Goal: Navigation & Orientation: Find specific page/section

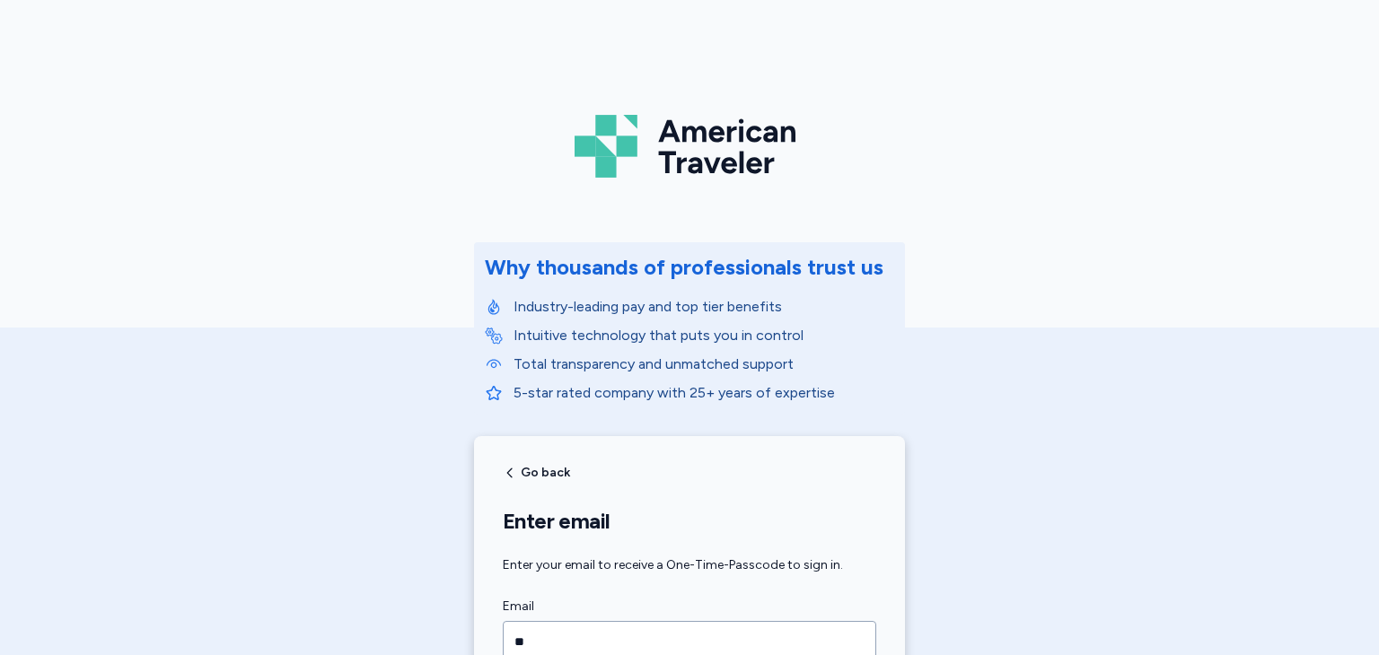
scroll to position [180, 0]
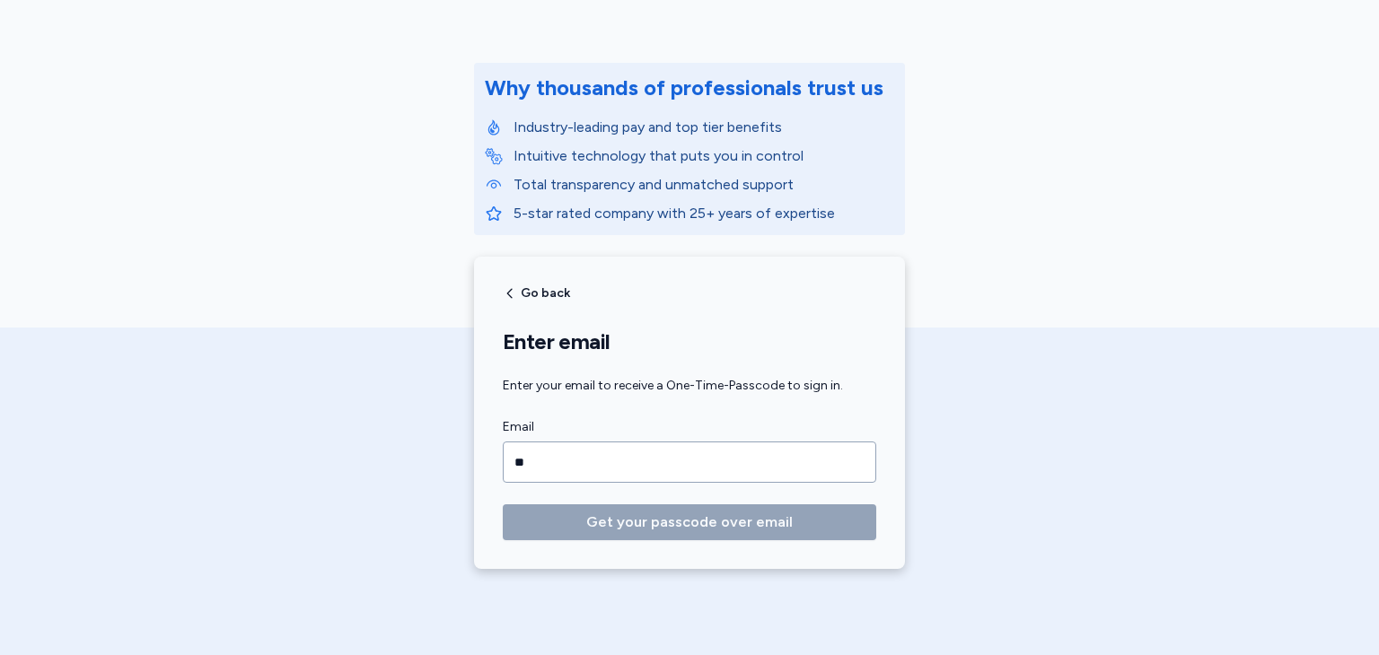
type input "*"
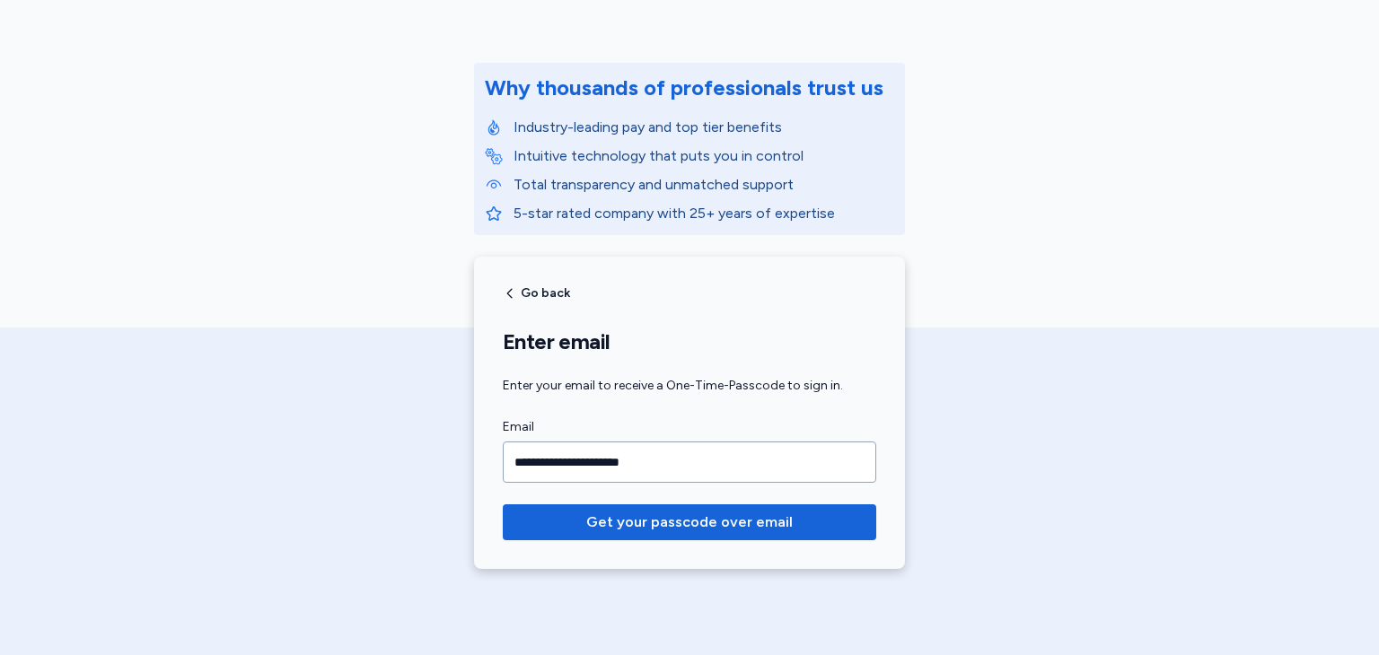
type input "**********"
click at [503, 505] on button "Get your passcode over email" at bounding box center [689, 523] width 373 height 36
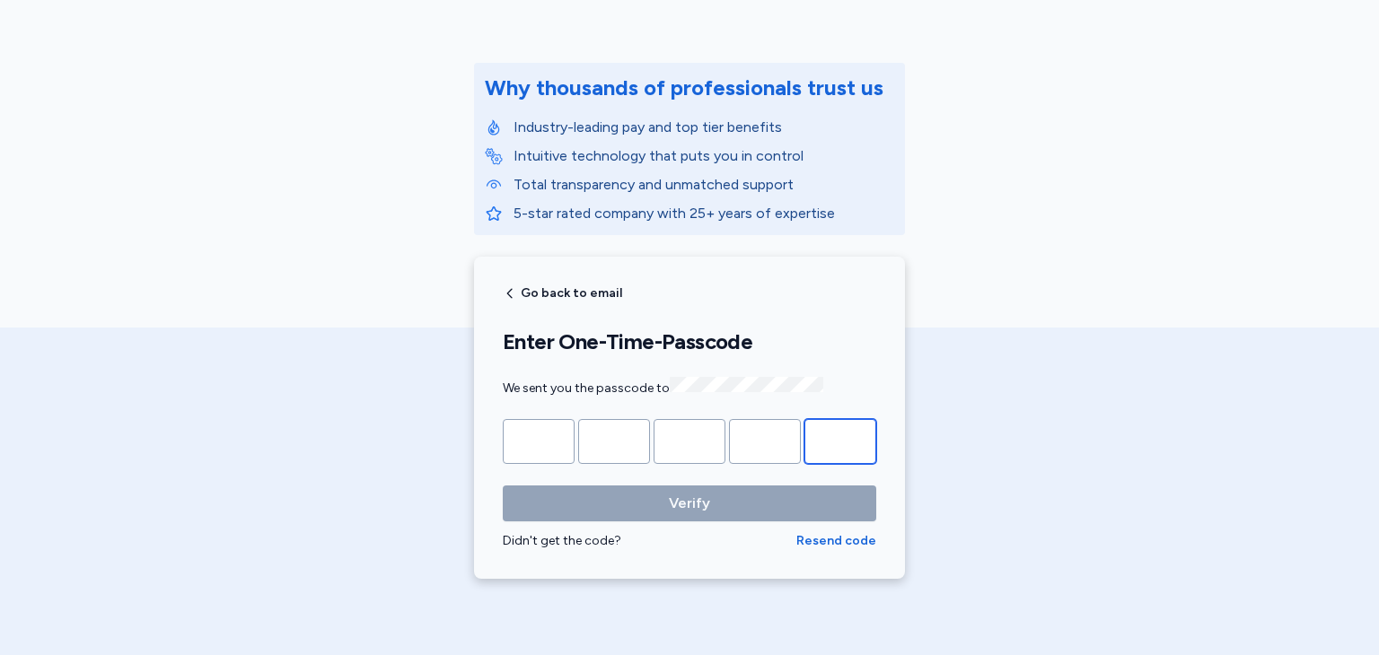
paste input "*"
type input "*"
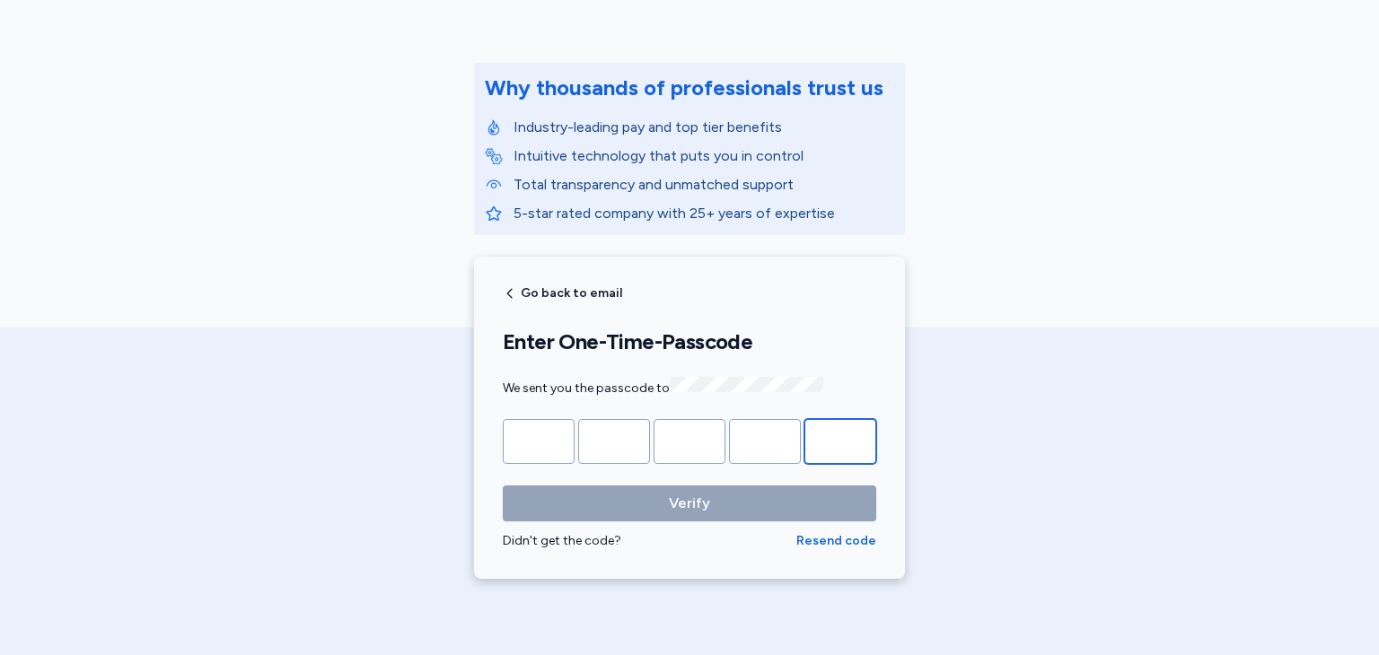
type input "*"
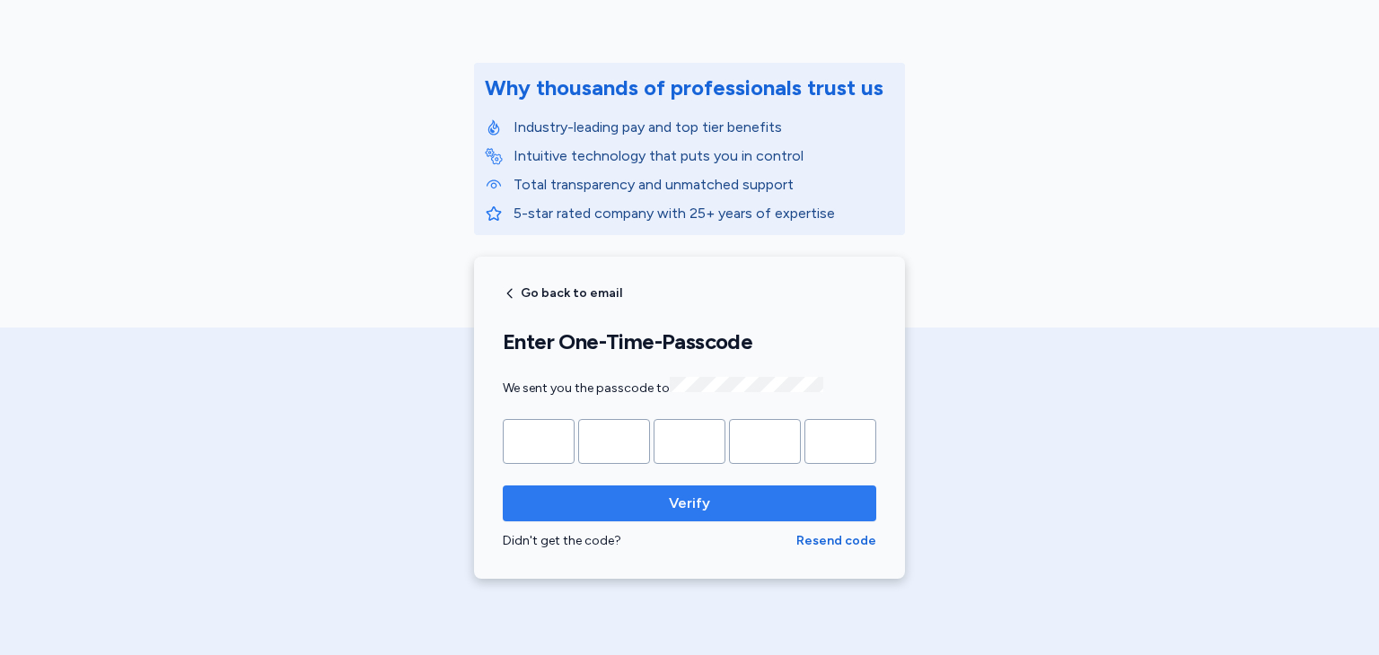
click at [659, 511] on button "Verify" at bounding box center [689, 504] width 373 height 36
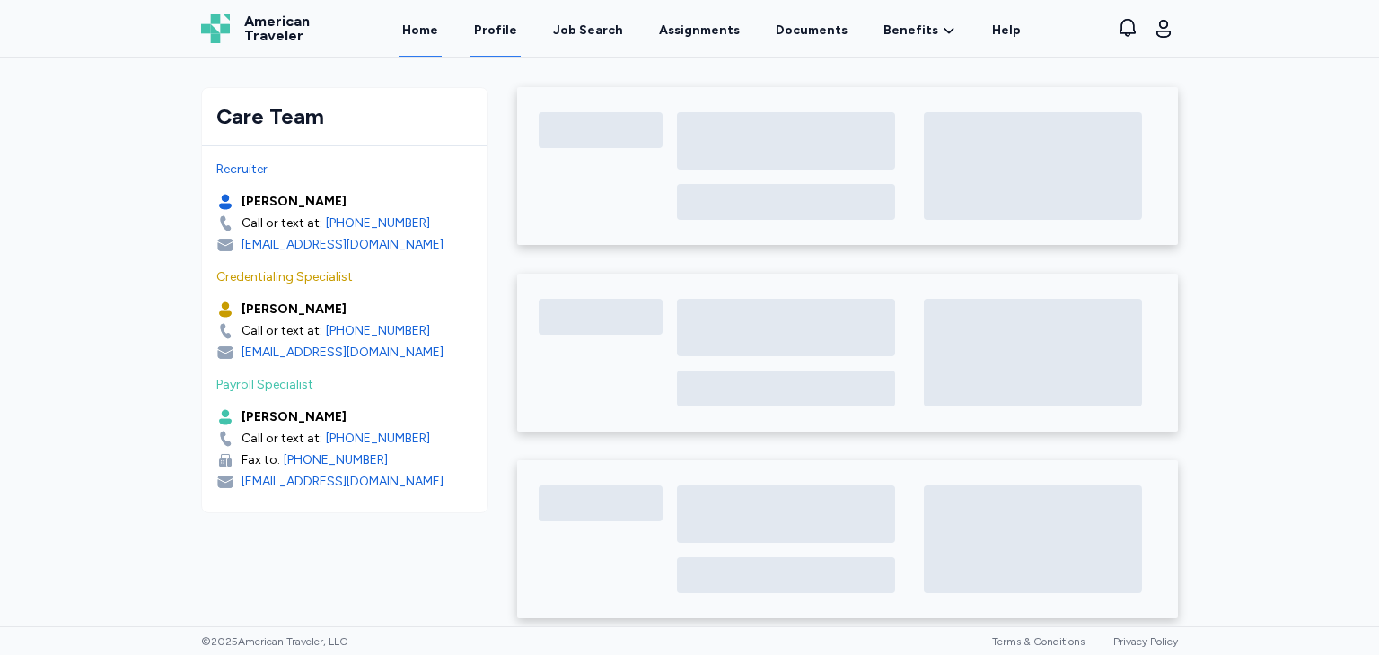
click at [511, 40] on link "Profile" at bounding box center [495, 30] width 50 height 56
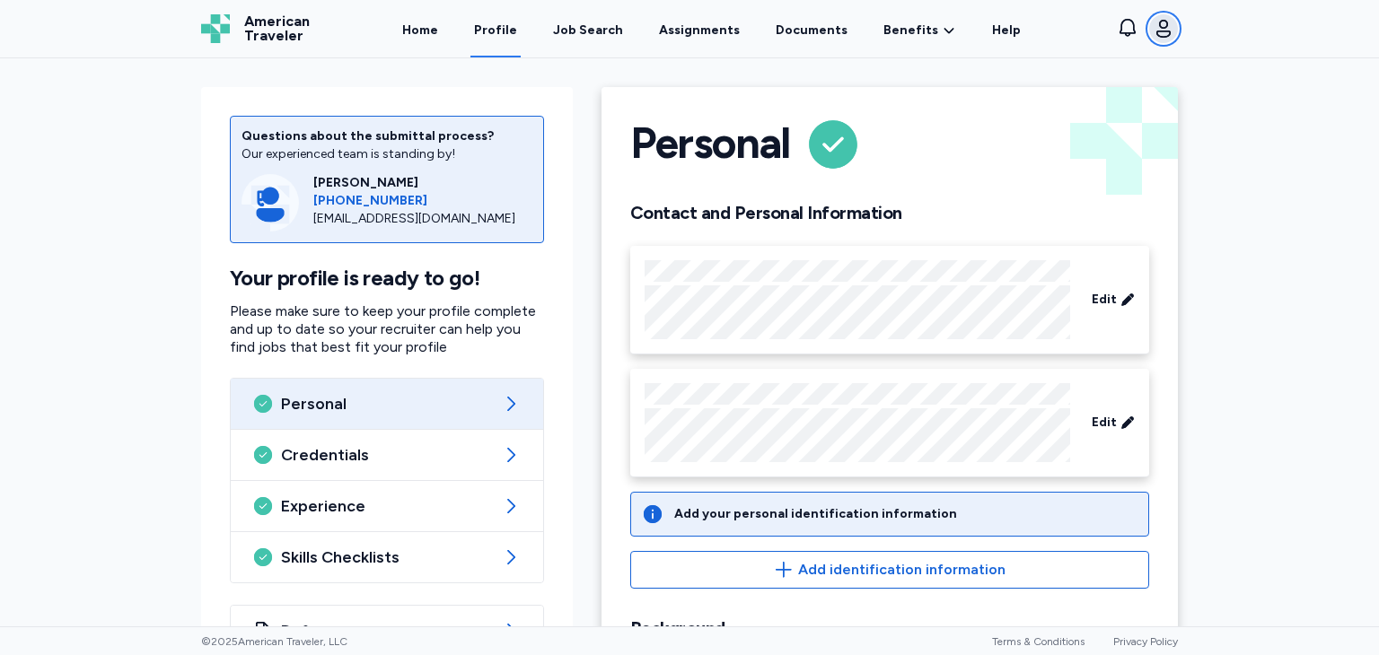
click at [1167, 29] on icon "button" at bounding box center [1164, 29] width 22 height 22
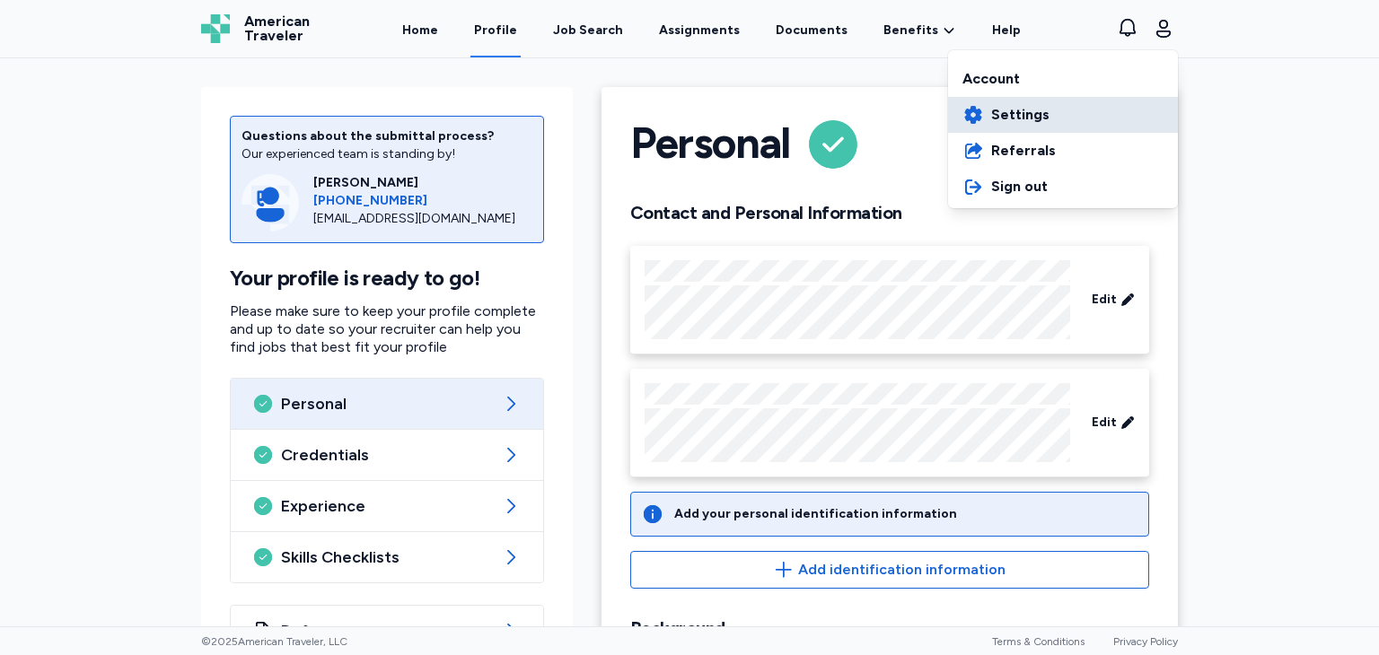
click at [1003, 110] on span "Settings" at bounding box center [1020, 115] width 58 height 22
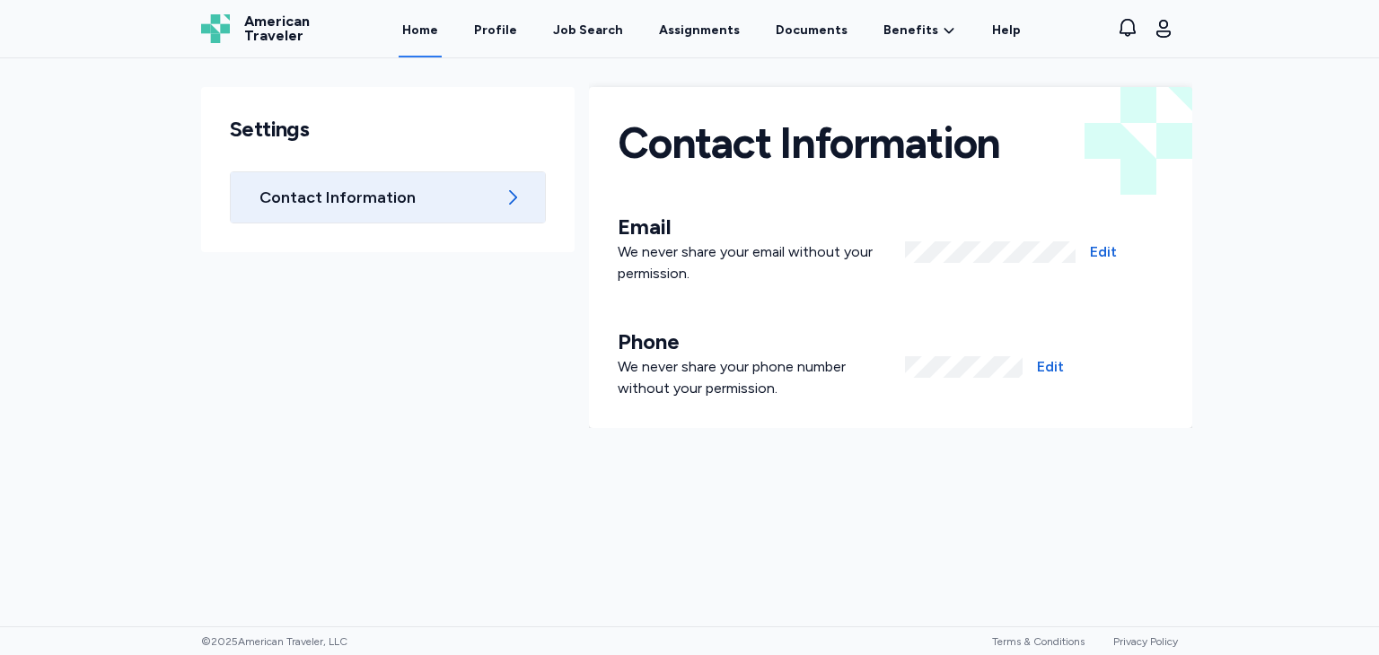
click at [442, 22] on link "Home" at bounding box center [420, 30] width 43 height 56
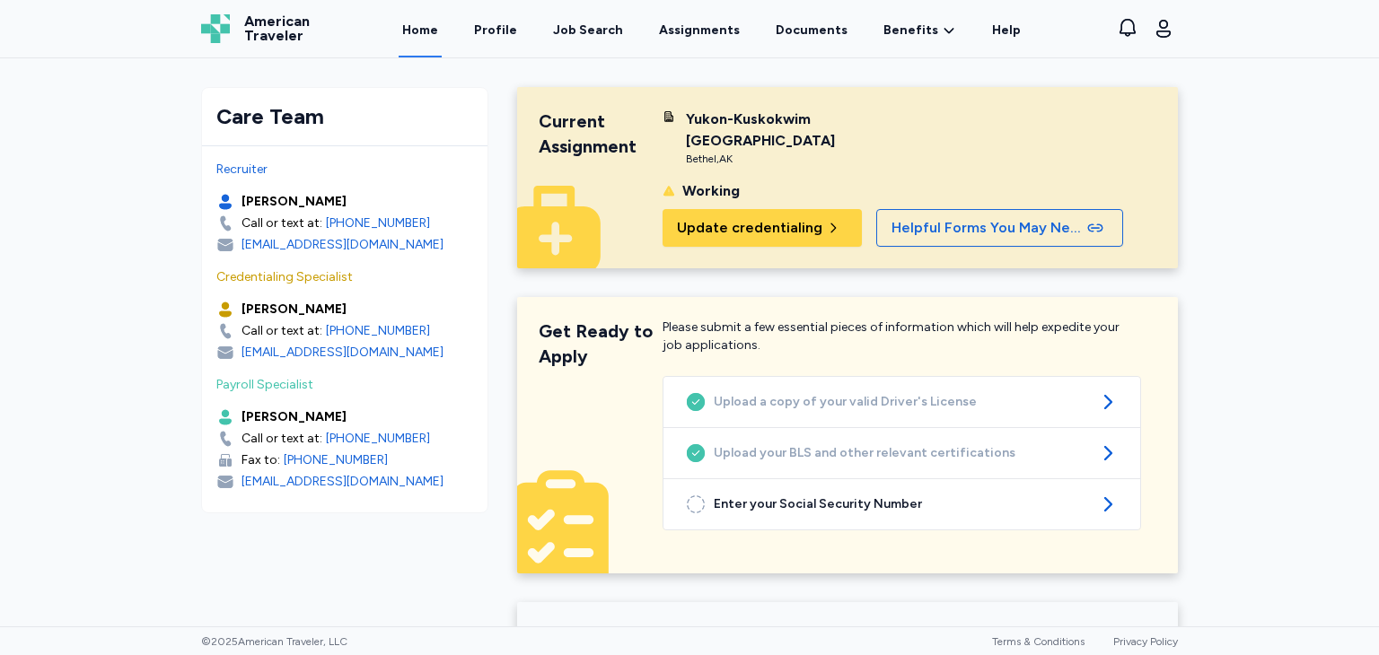
click at [269, 34] on span "American Traveler" at bounding box center [277, 28] width 66 height 29
click at [795, 20] on link "Documents" at bounding box center [811, 30] width 79 height 56
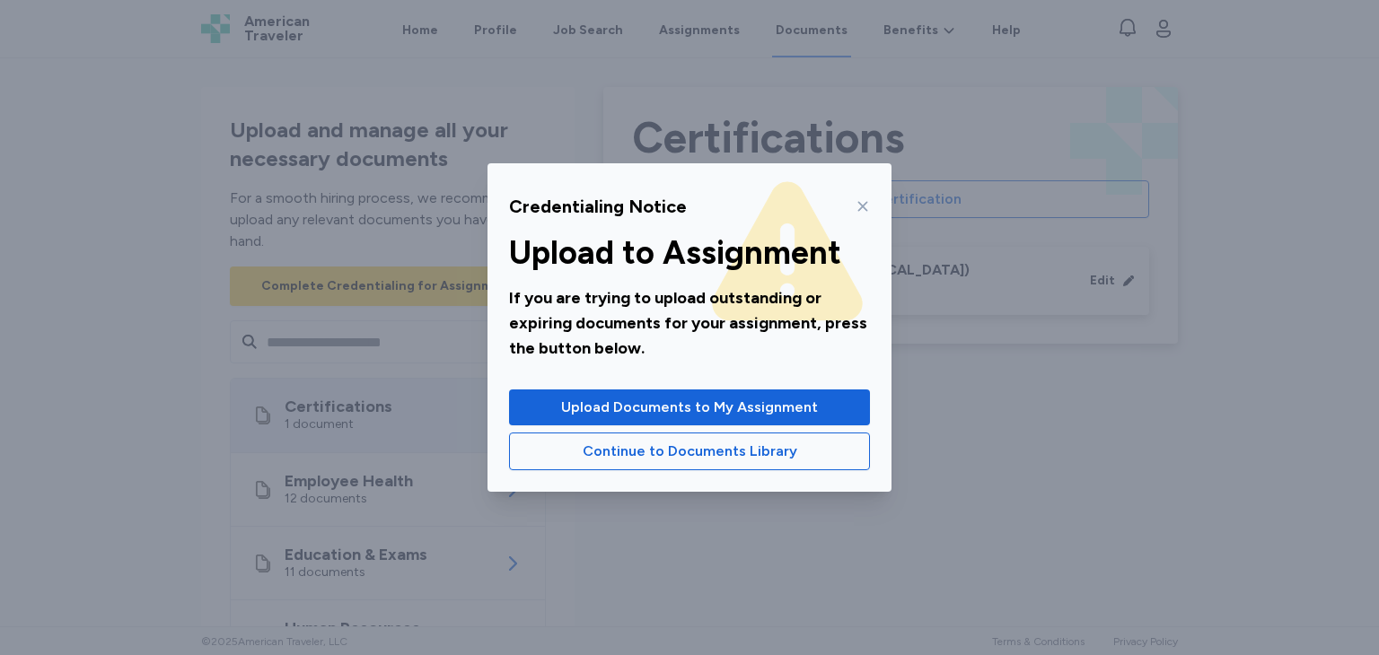
click at [867, 227] on div "Credentialing Notice Upload to Assignment If you are trying to upload outstandi…" at bounding box center [689, 327] width 404 height 329
click at [864, 209] on icon at bounding box center [863, 206] width 14 height 14
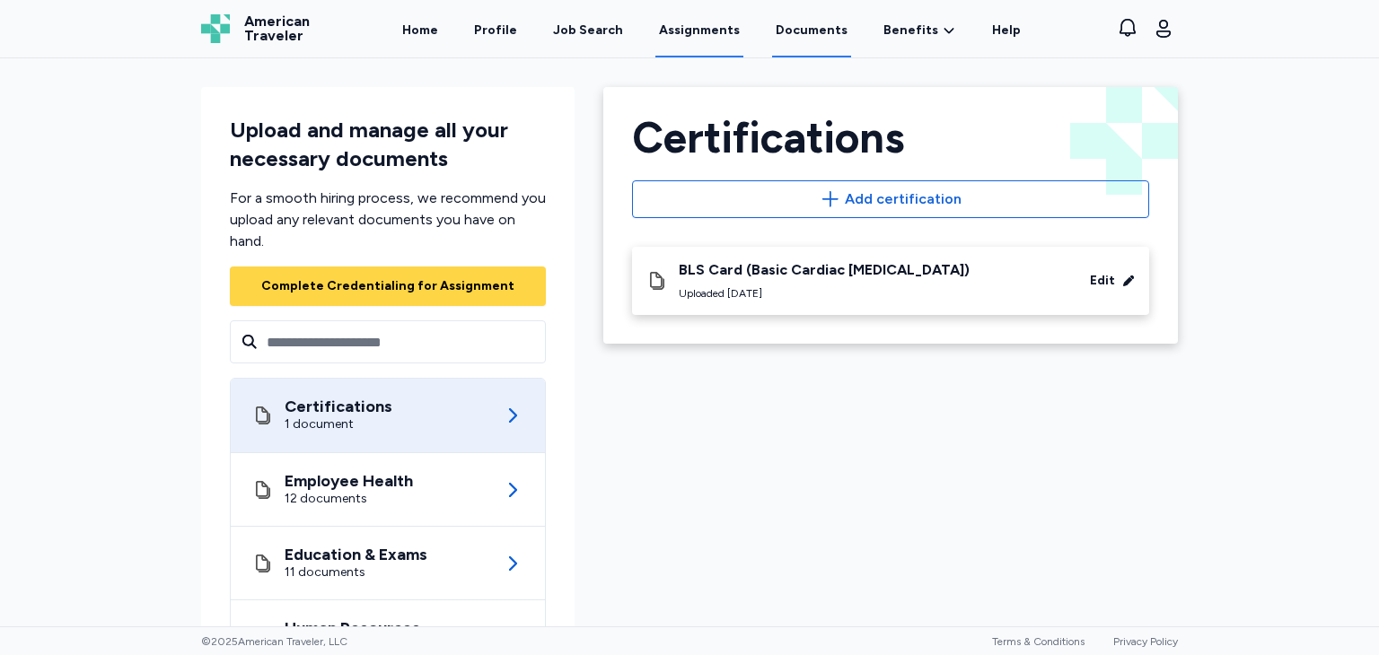
click at [692, 31] on link "Assignments" at bounding box center [699, 30] width 88 height 56
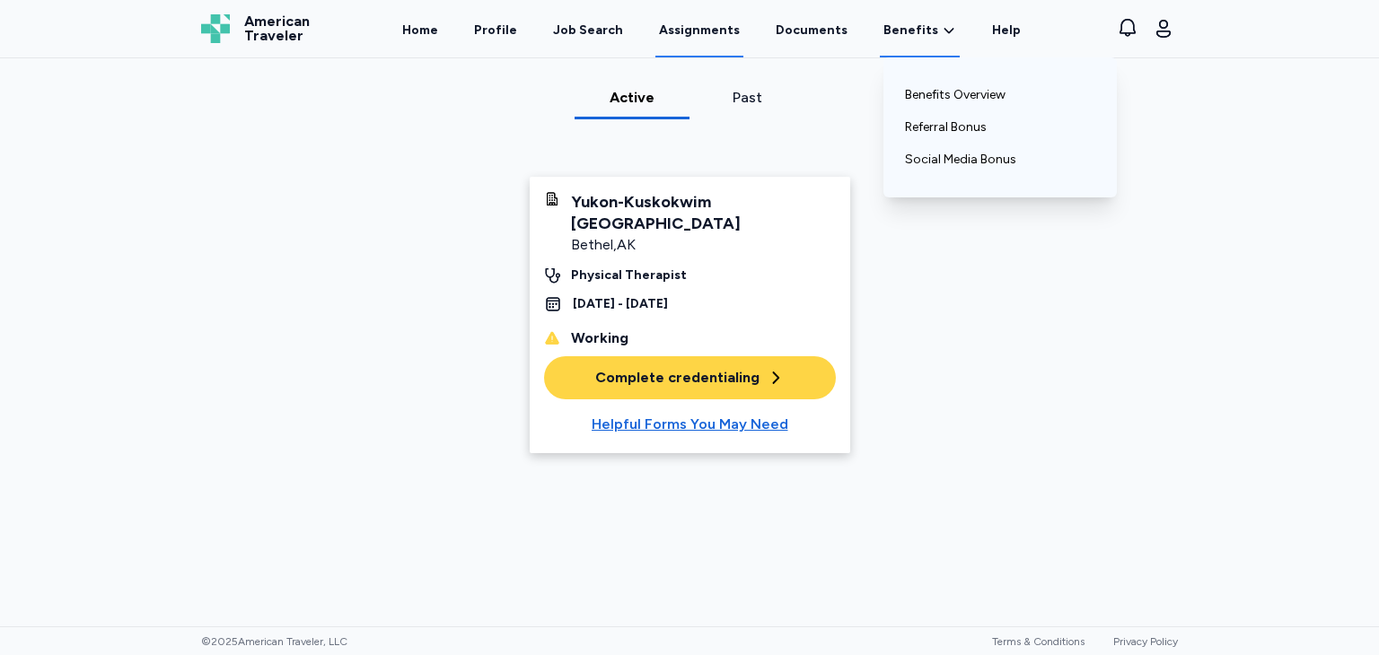
click at [887, 28] on span "Benefits" at bounding box center [910, 31] width 55 height 18
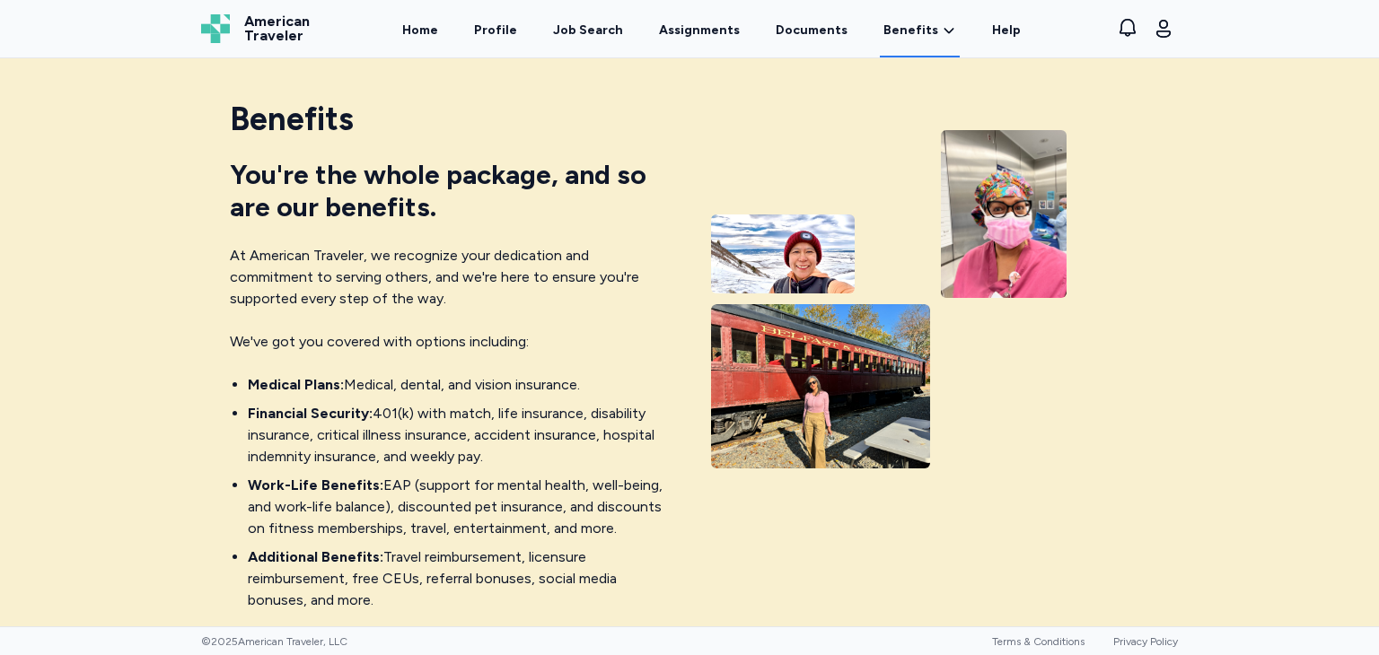
click at [553, 50] on div "Home Profile Job Search Assignments Documents Benefits Benefits Overview Referr…" at bounding box center [711, 28] width 760 height 57
click at [564, 28] on div "Job Search" at bounding box center [588, 31] width 70 height 18
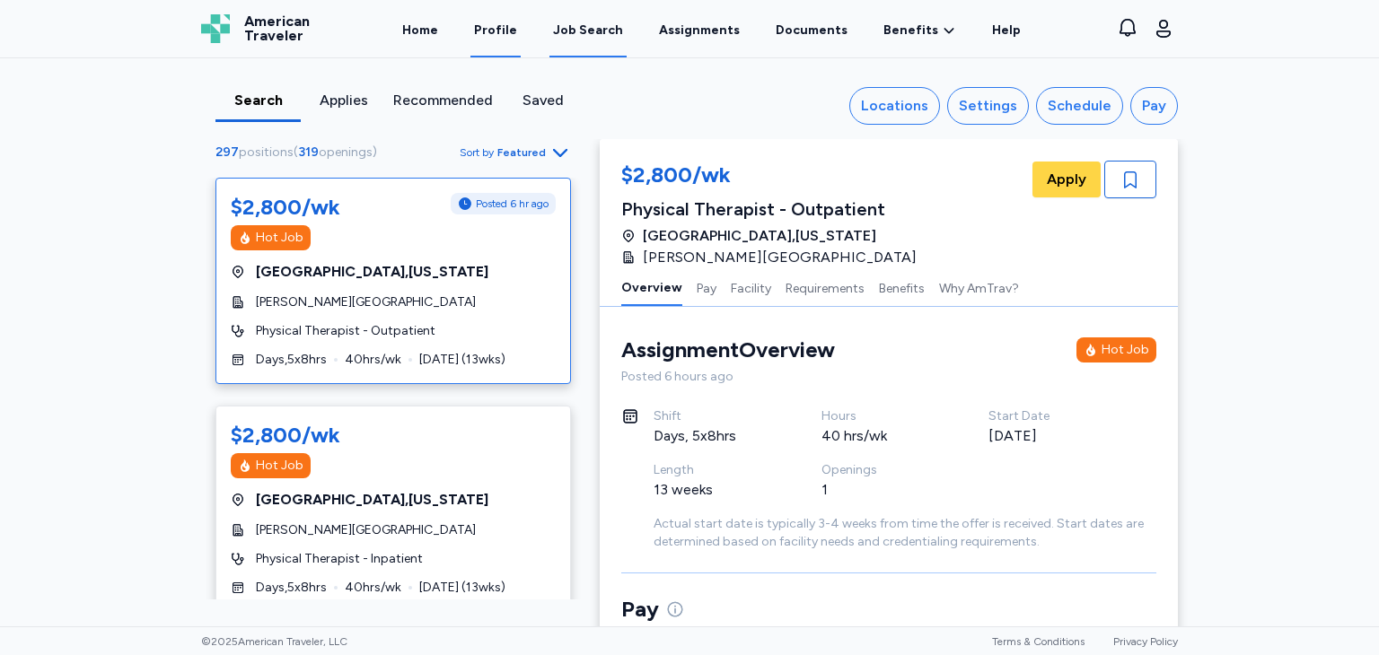
click at [499, 31] on link "Profile" at bounding box center [495, 30] width 50 height 56
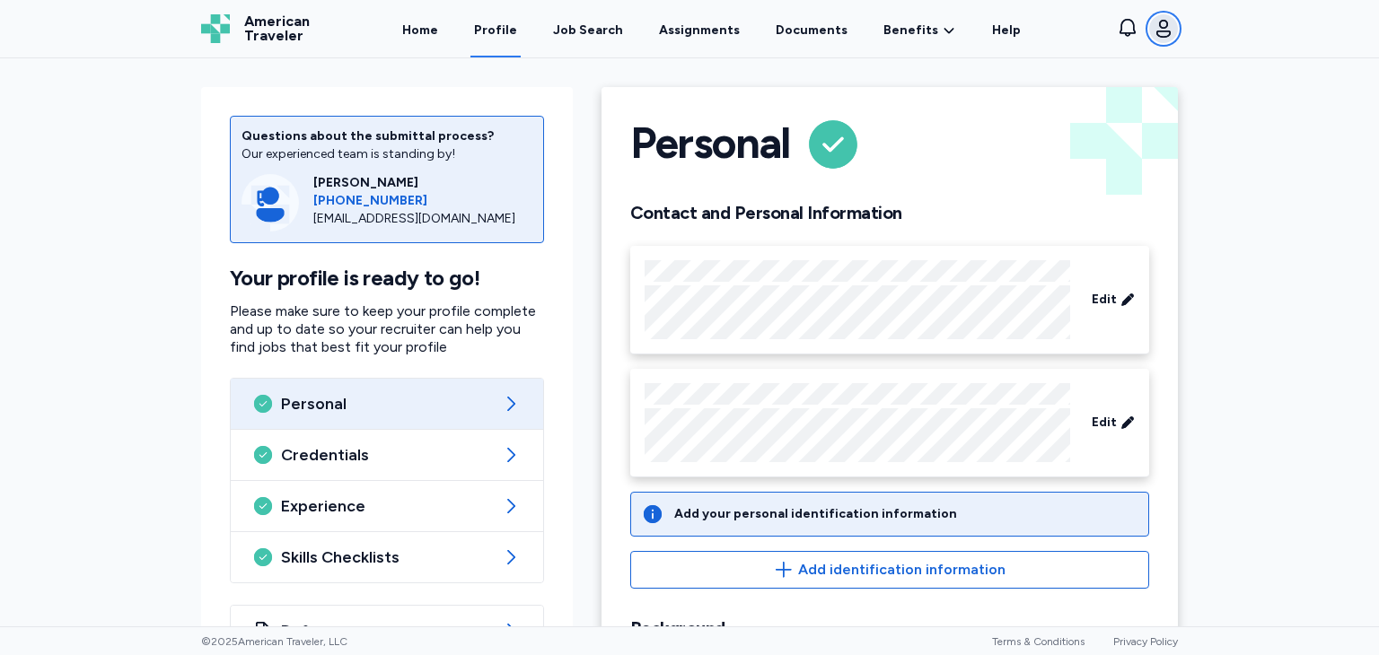
click at [1171, 34] on icon "button" at bounding box center [1164, 29] width 22 height 22
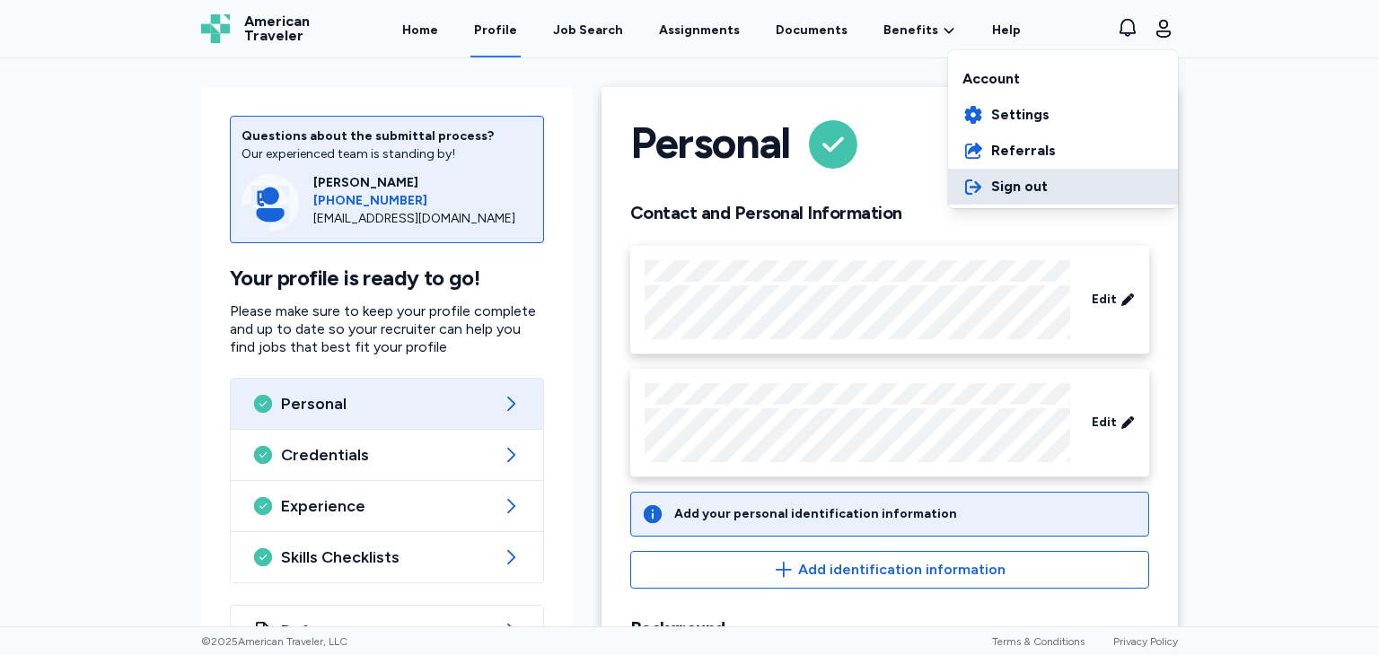
click at [1047, 191] on button "Sign out" at bounding box center [1063, 187] width 230 height 36
